Goal: Task Accomplishment & Management: Manage account settings

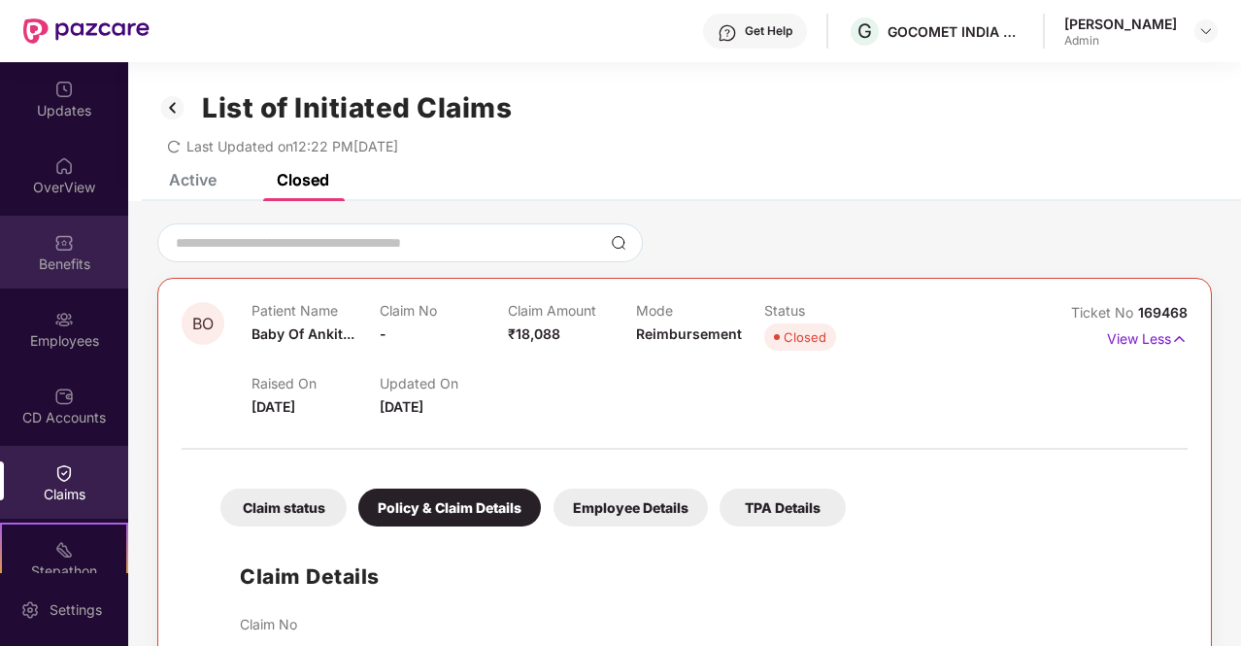
scroll to position [1712, 0]
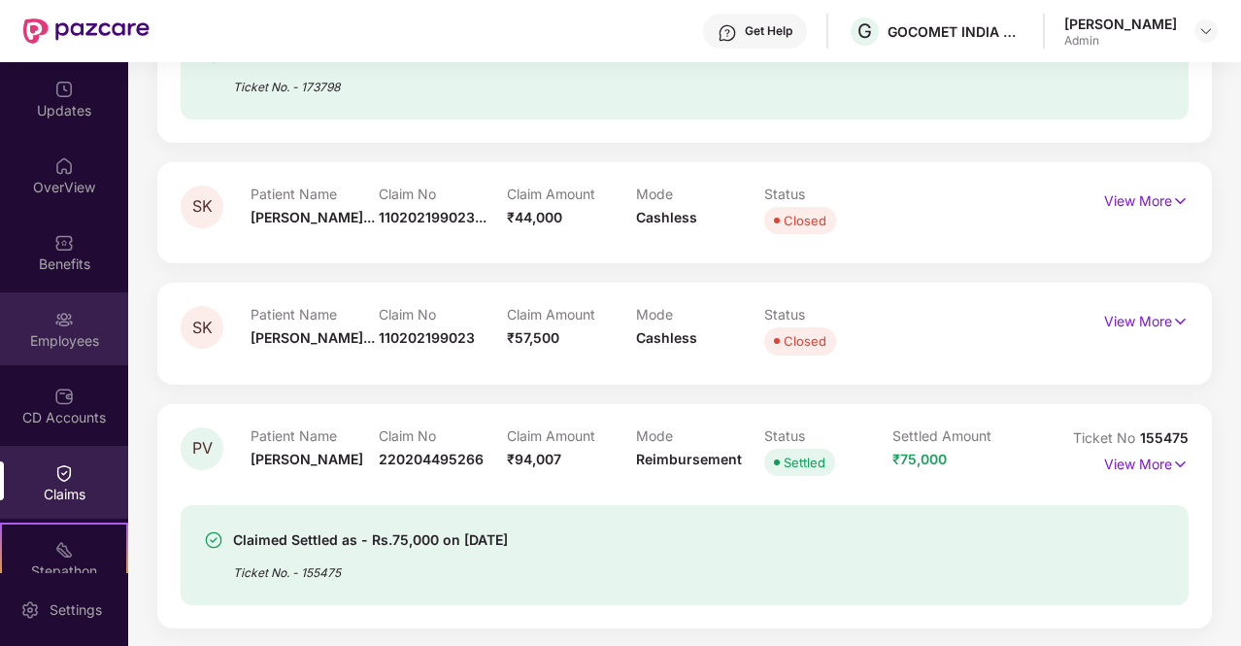
click at [64, 323] on img at bounding box center [63, 319] width 19 height 19
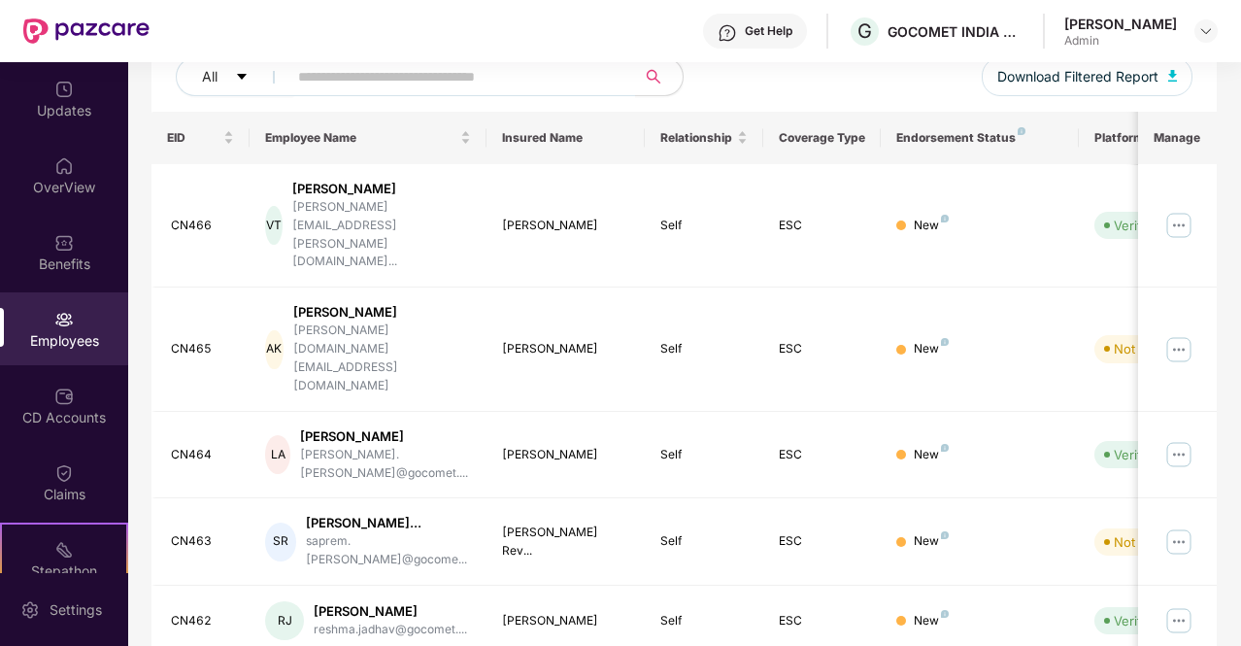
scroll to position [0, 0]
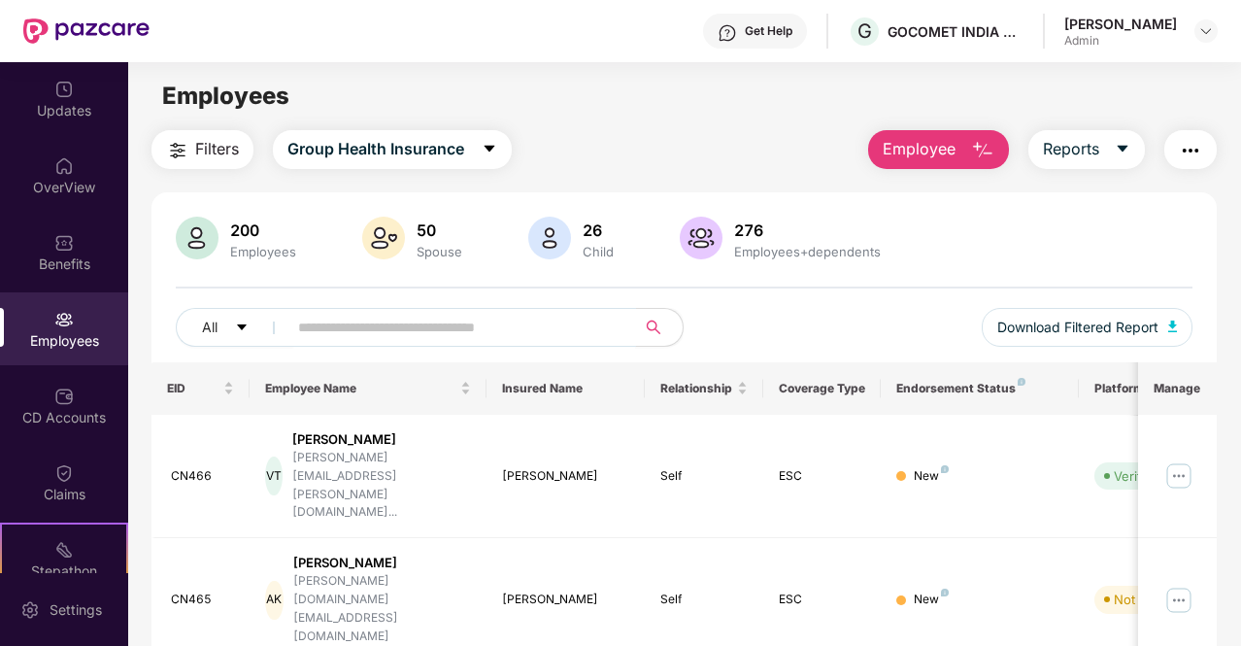
click at [545, 315] on input "text" at bounding box center [454, 327] width 312 height 29
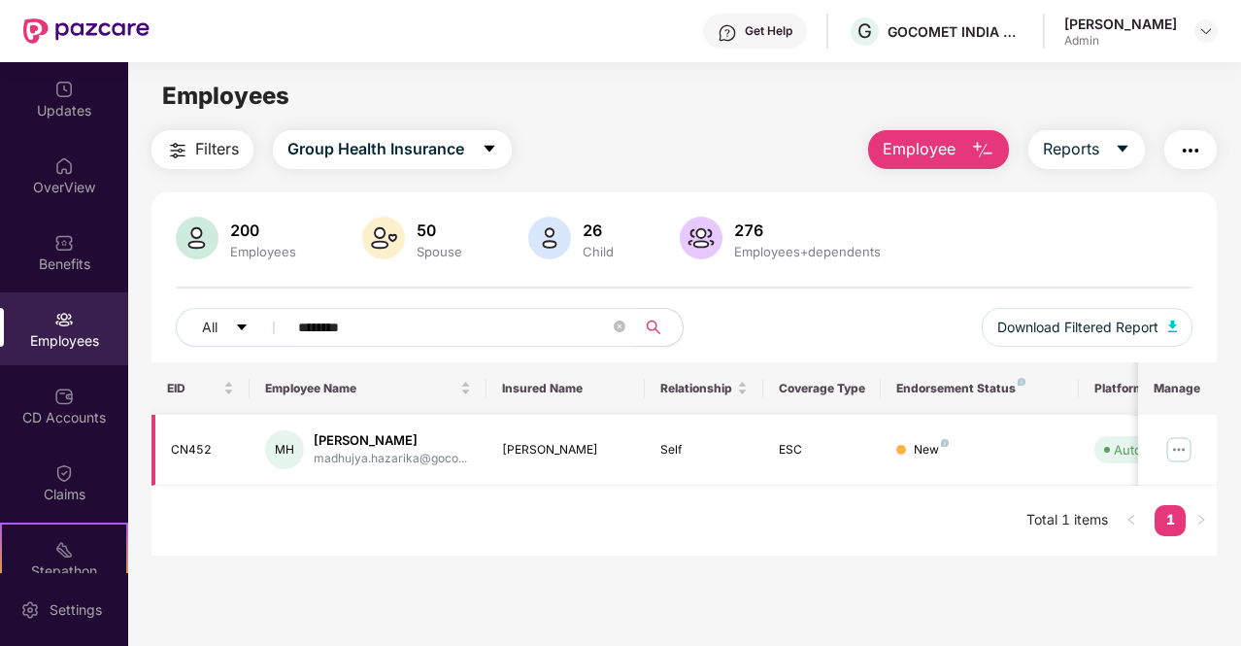
type input "********"
click at [1183, 446] on img at bounding box center [1179, 449] width 31 height 31
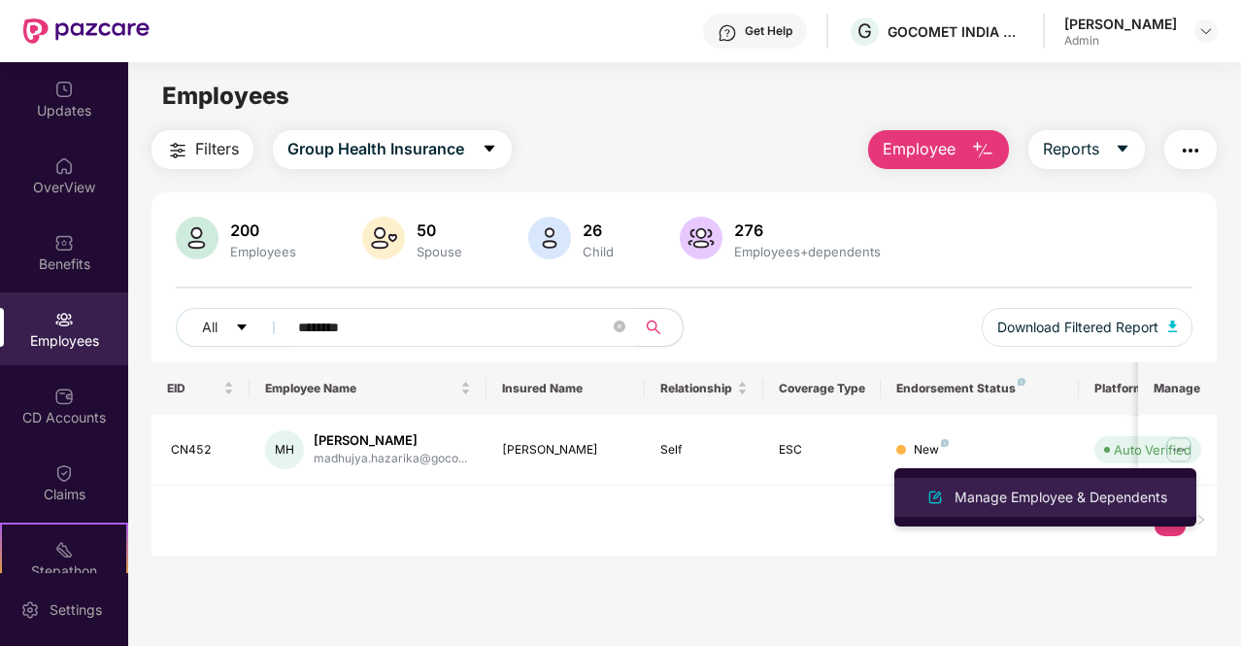
click at [1094, 496] on div "Manage Employee & Dependents" at bounding box center [1061, 497] width 221 height 21
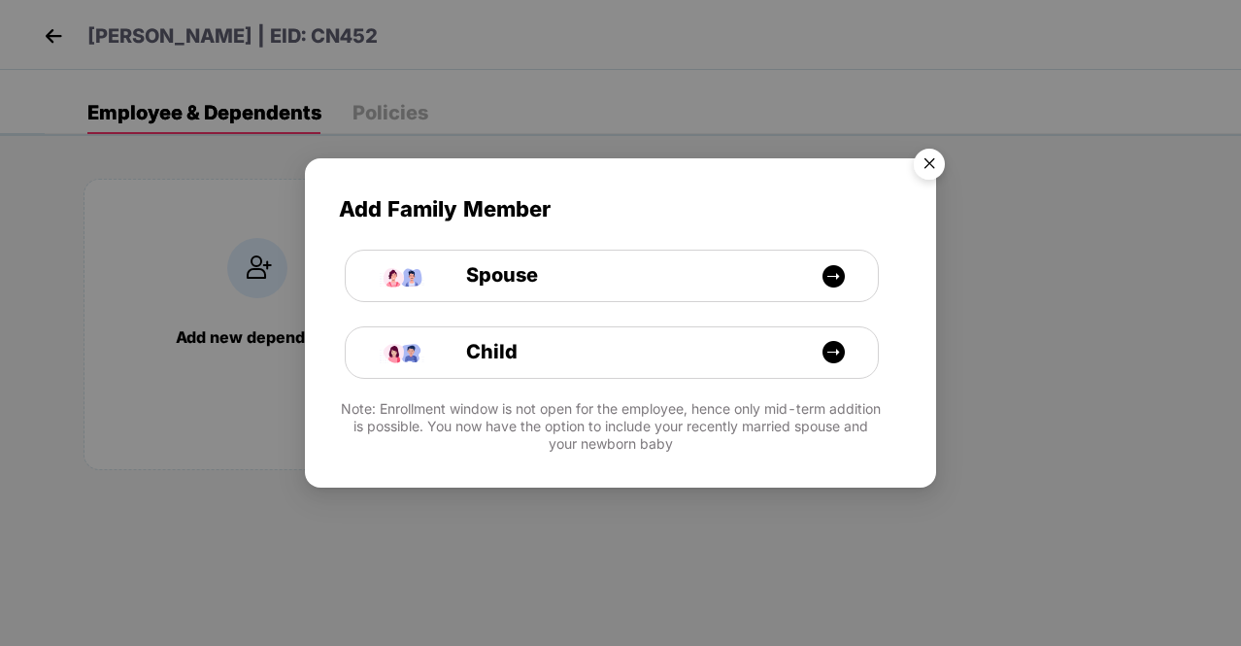
click at [931, 160] on img "Close" at bounding box center [929, 167] width 54 height 54
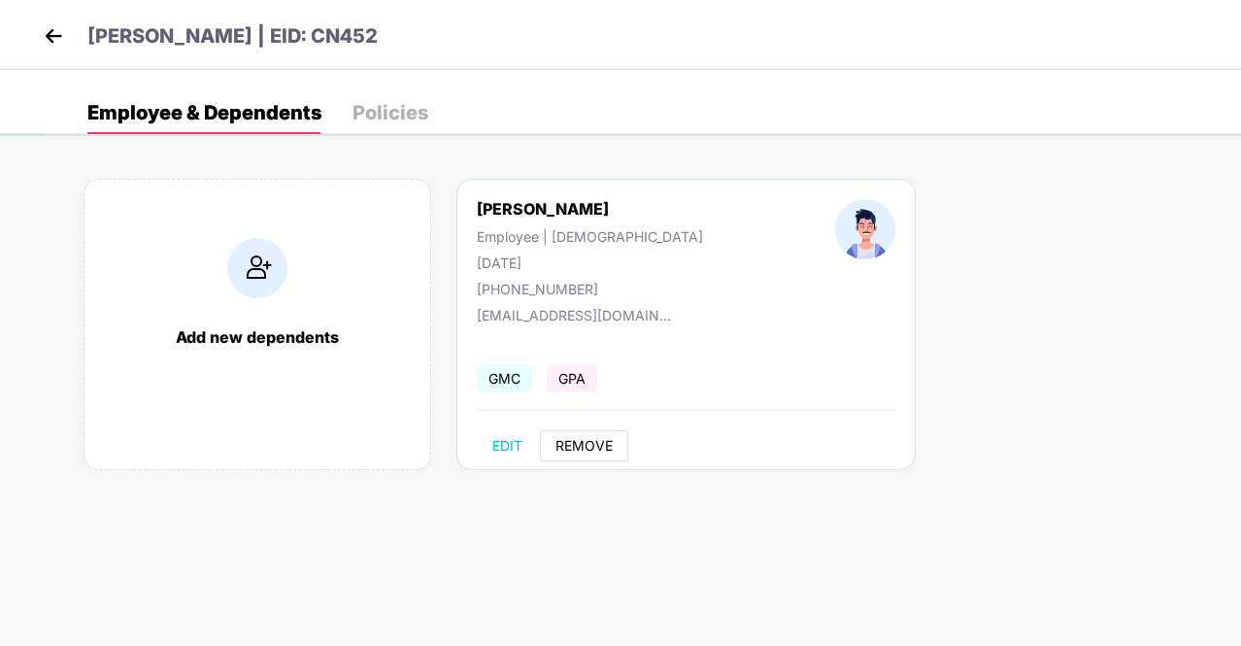
click at [594, 443] on span "REMOVE" at bounding box center [584, 446] width 57 height 16
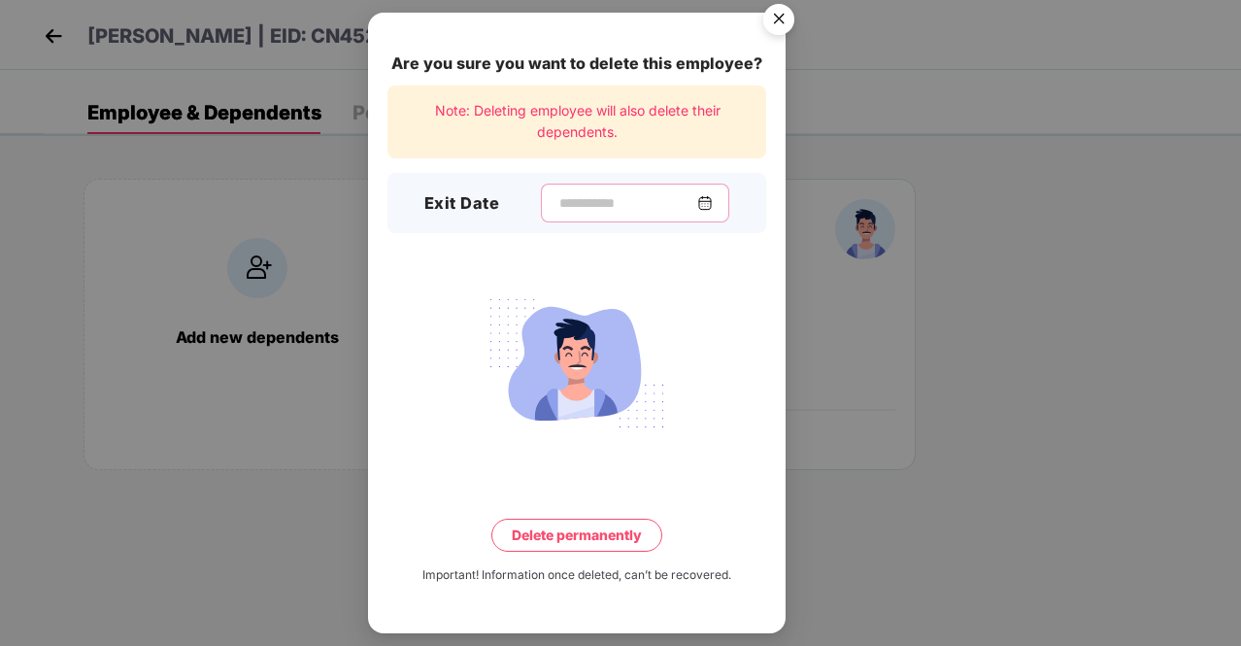
click at [697, 198] on input at bounding box center [628, 203] width 140 height 20
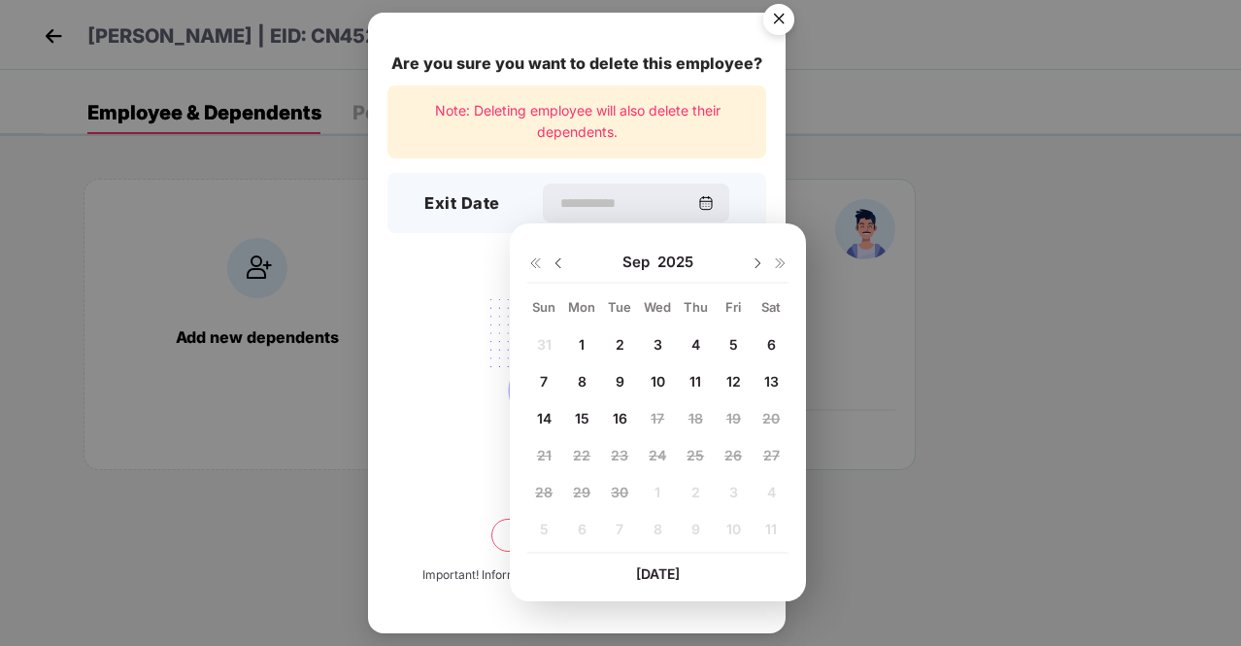
click at [621, 417] on span "16" at bounding box center [620, 418] width 15 height 17
type input "**********"
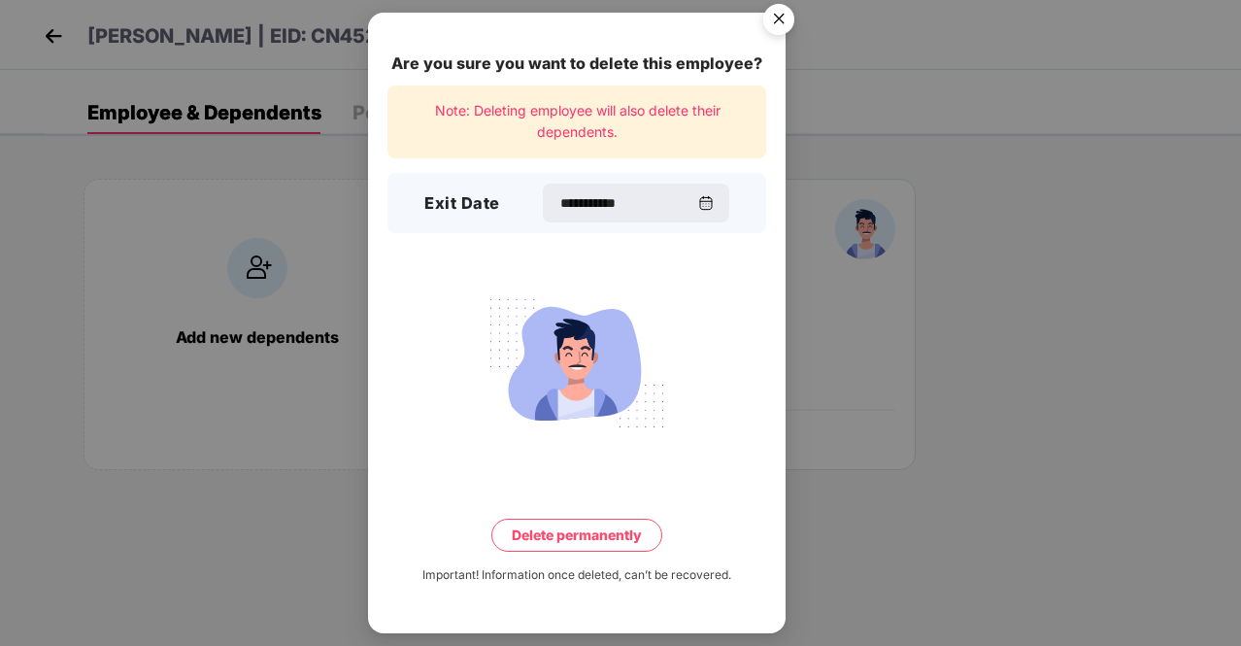
click at [587, 528] on button "Delete permanently" at bounding box center [577, 535] width 171 height 33
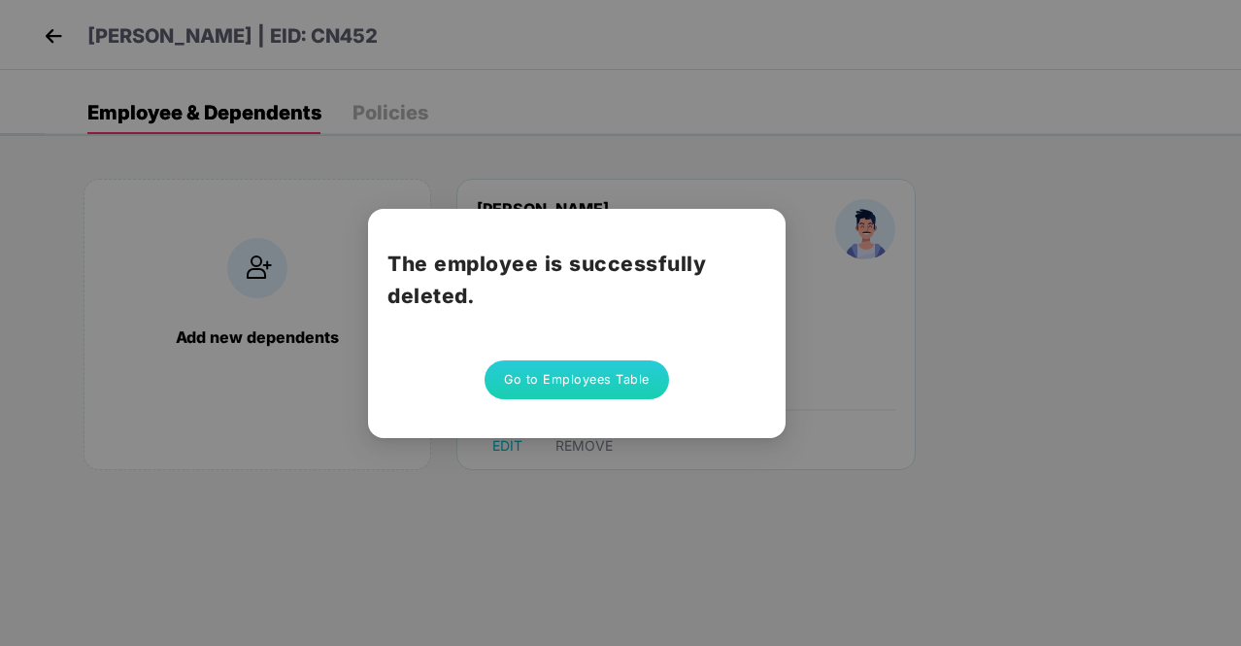
click at [587, 368] on button "Go to Employees Table" at bounding box center [577, 379] width 185 height 39
